Goal: Task Accomplishment & Management: Use online tool/utility

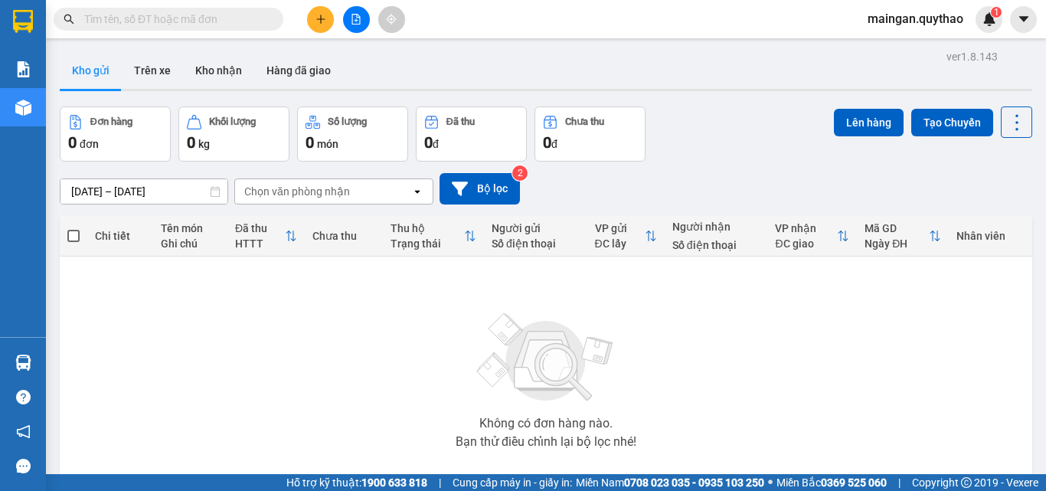
drag, startPoint x: 305, startPoint y: 93, endPoint x: 244, endPoint y: 91, distance: 60.6
drag, startPoint x: 244, startPoint y: 91, endPoint x: 339, endPoint y: 25, distance: 116.0
click at [350, 18] on button at bounding box center [356, 19] width 27 height 27
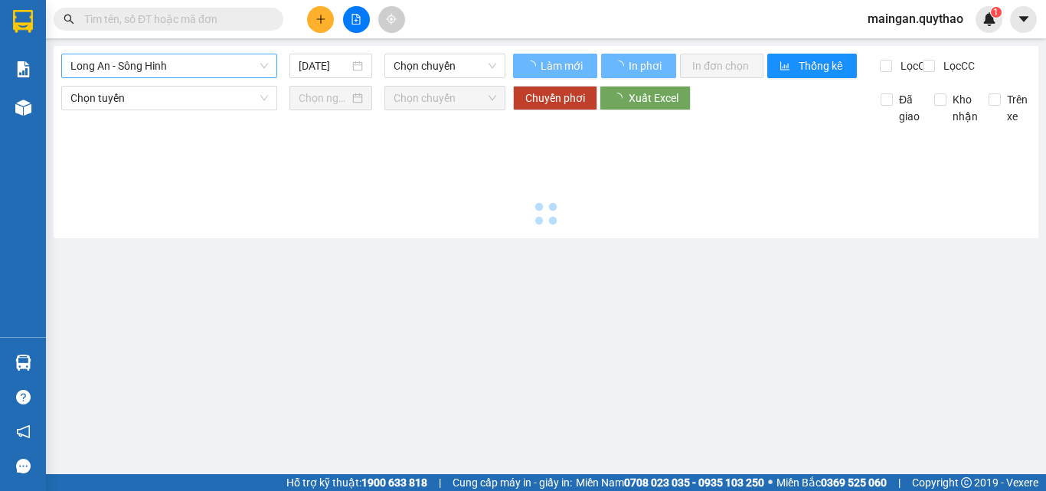
click at [190, 70] on span "Long An - Sông Hinh" at bounding box center [169, 65] width 198 height 23
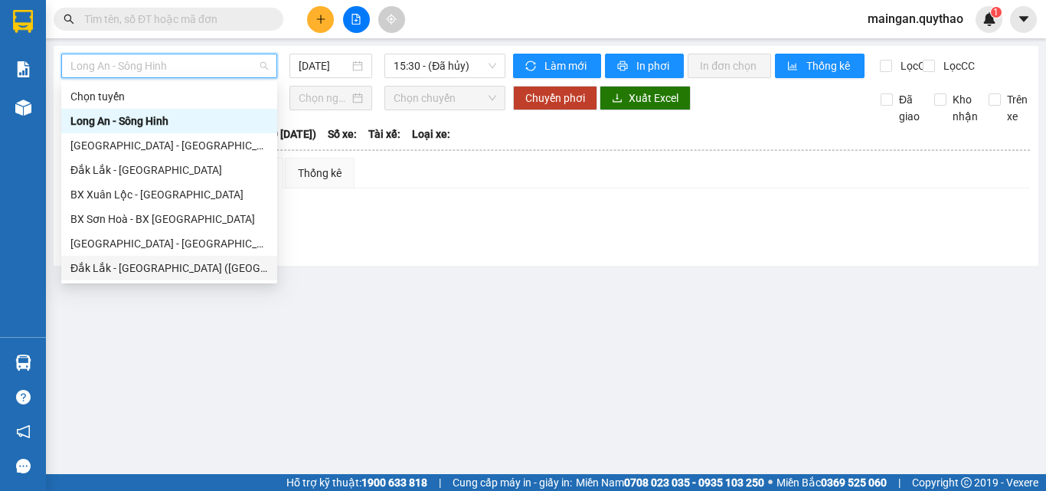
drag, startPoint x: 184, startPoint y: 265, endPoint x: 218, endPoint y: 252, distance: 36.8
click at [188, 267] on div "Đắk Lắk - [GEOGRAPHIC_DATA] ([GEOGRAPHIC_DATA] mới)" at bounding box center [169, 268] width 198 height 17
type input "[DATE]"
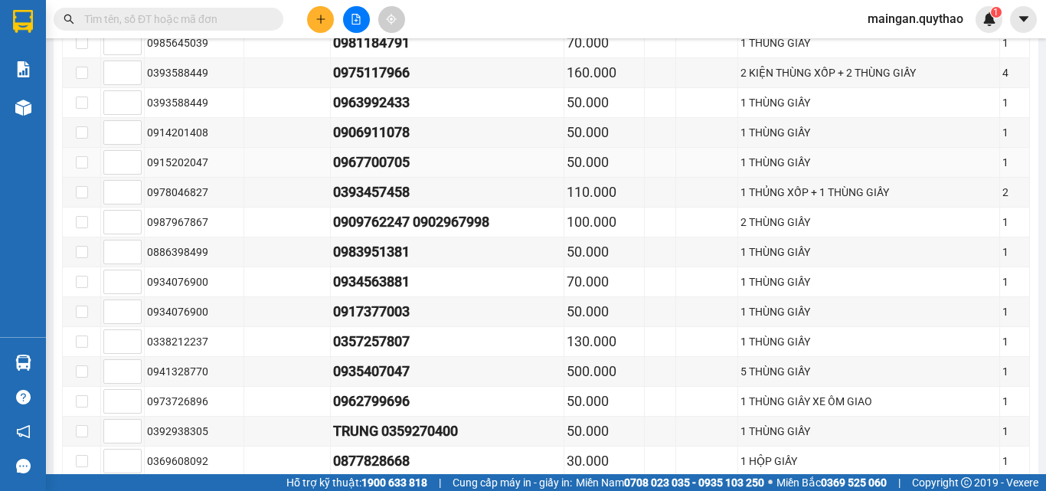
scroll to position [919, 0]
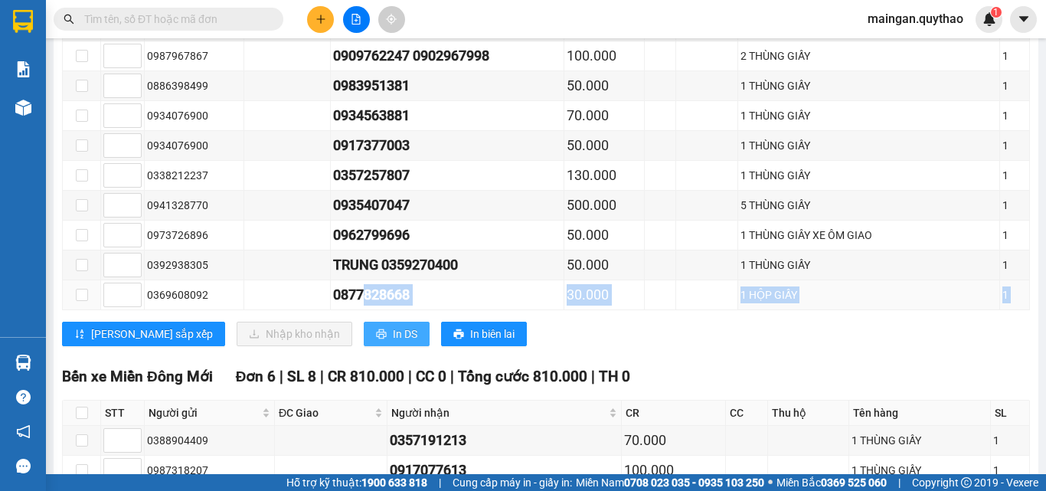
drag, startPoint x: 355, startPoint y: 320, endPoint x: 345, endPoint y: 337, distance: 20.0
click at [393, 342] on span "In DS" at bounding box center [405, 334] width 25 height 17
